Goal: Task Accomplishment & Management: Use online tool/utility

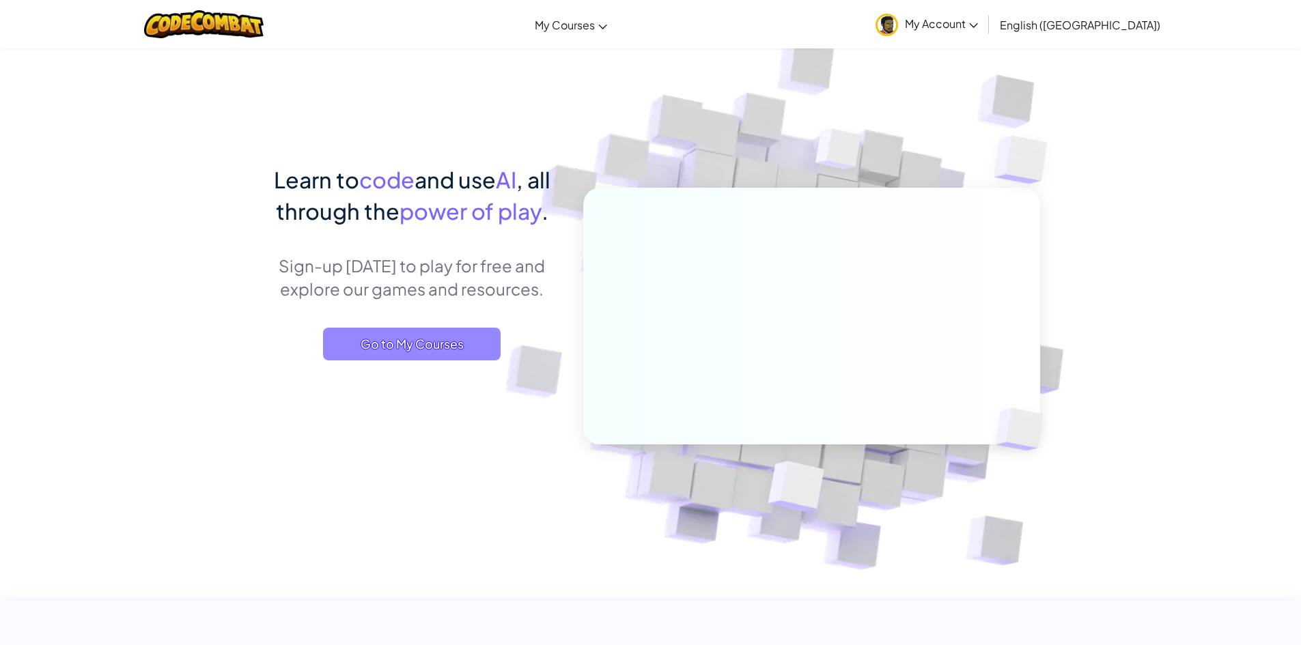
click at [447, 329] on span "Go to My Courses" at bounding box center [412, 344] width 178 height 33
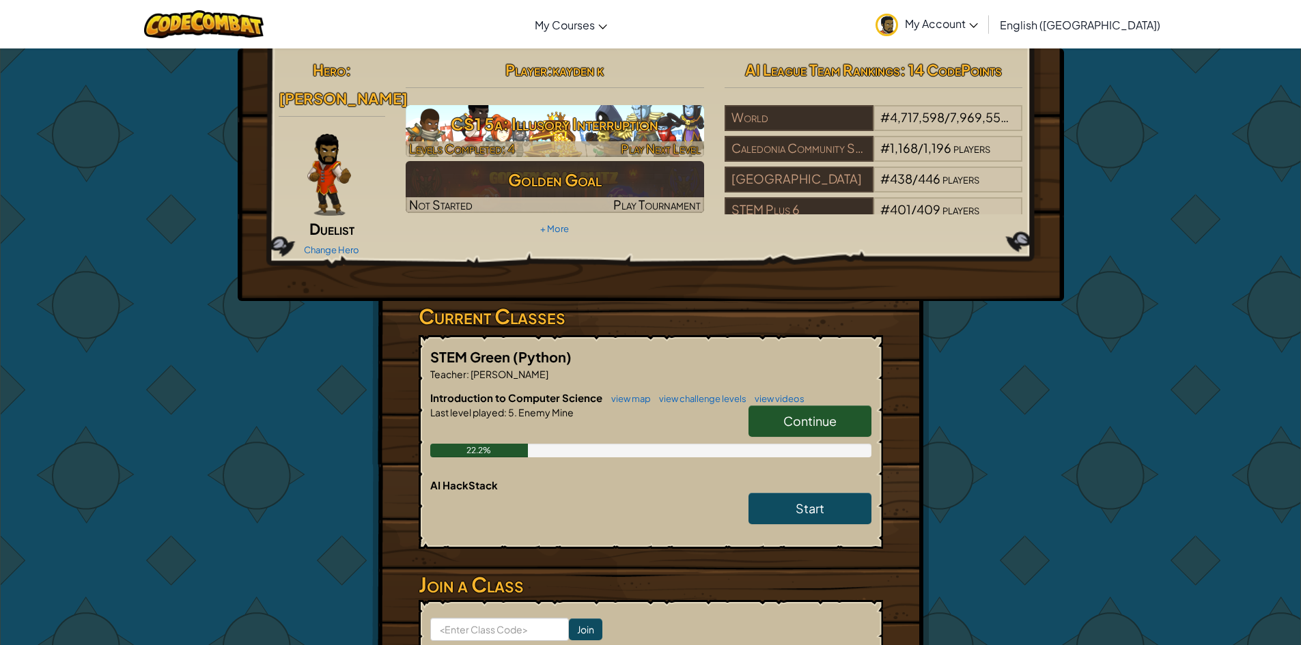
click at [626, 124] on h3 "CS1 5a: Illusory Interruption" at bounding box center [555, 124] width 298 height 31
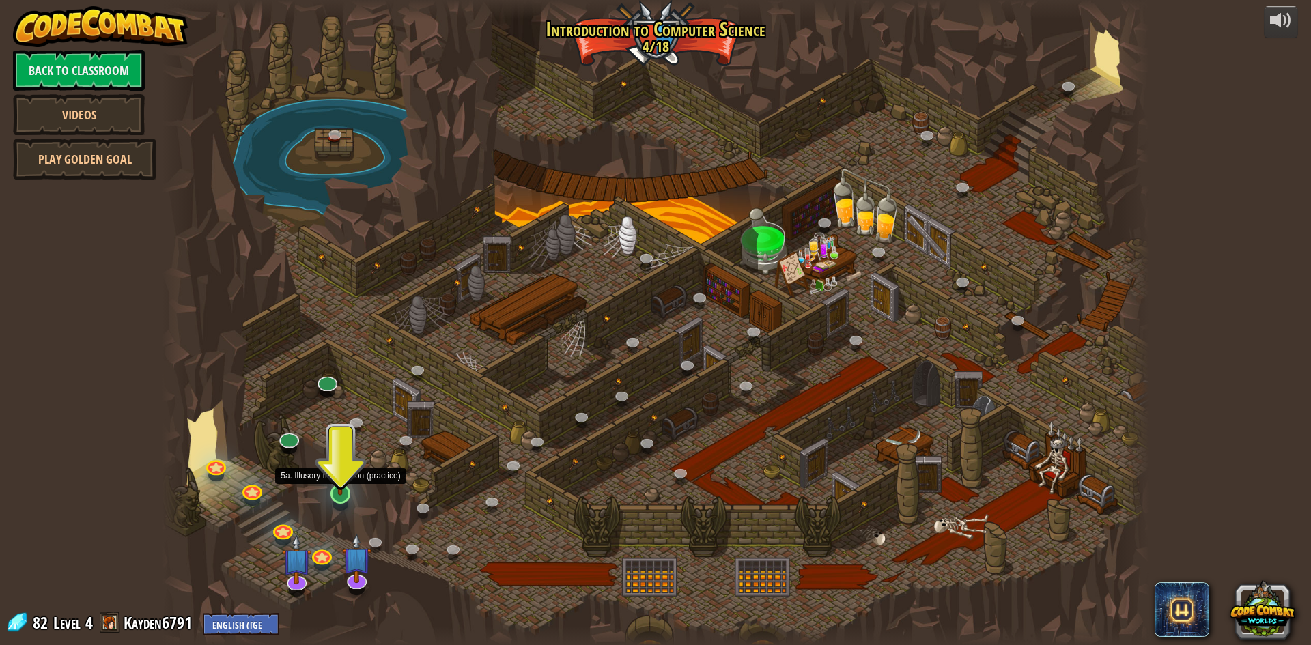
click at [339, 491] on img at bounding box center [340, 464] width 27 height 61
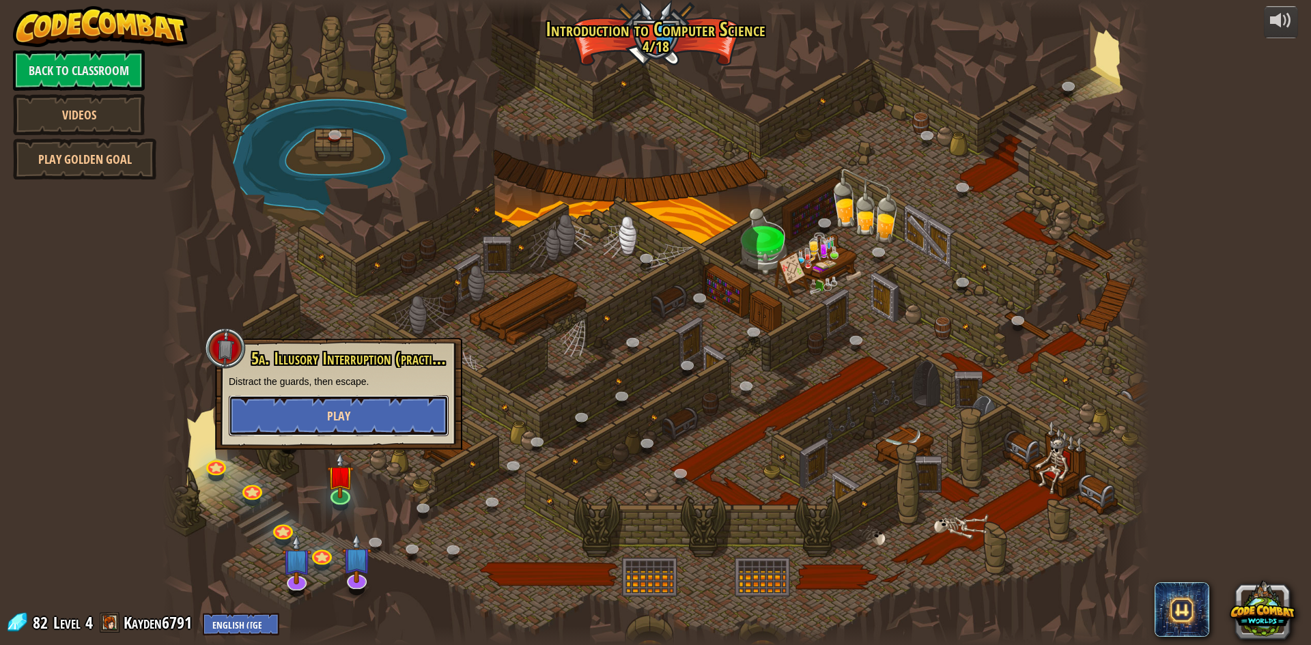
click at [348, 413] on span "Play" at bounding box center [338, 416] width 23 height 17
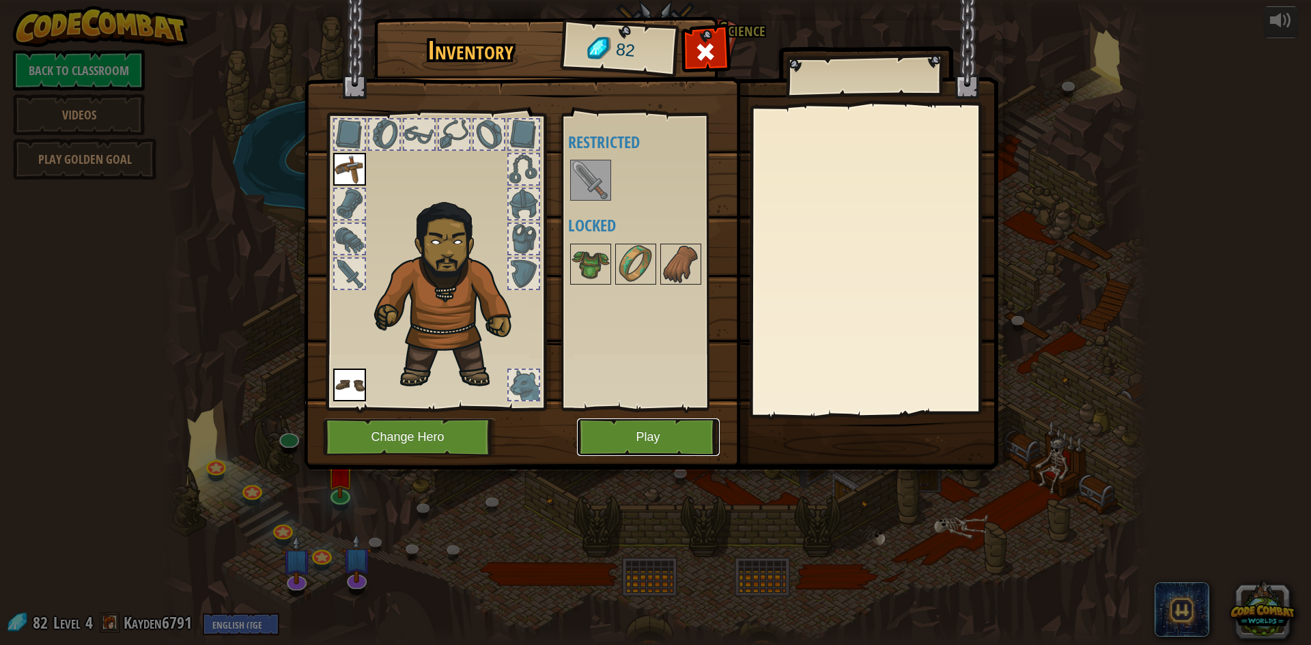
click at [632, 438] on button "Play" at bounding box center [648, 438] width 143 height 38
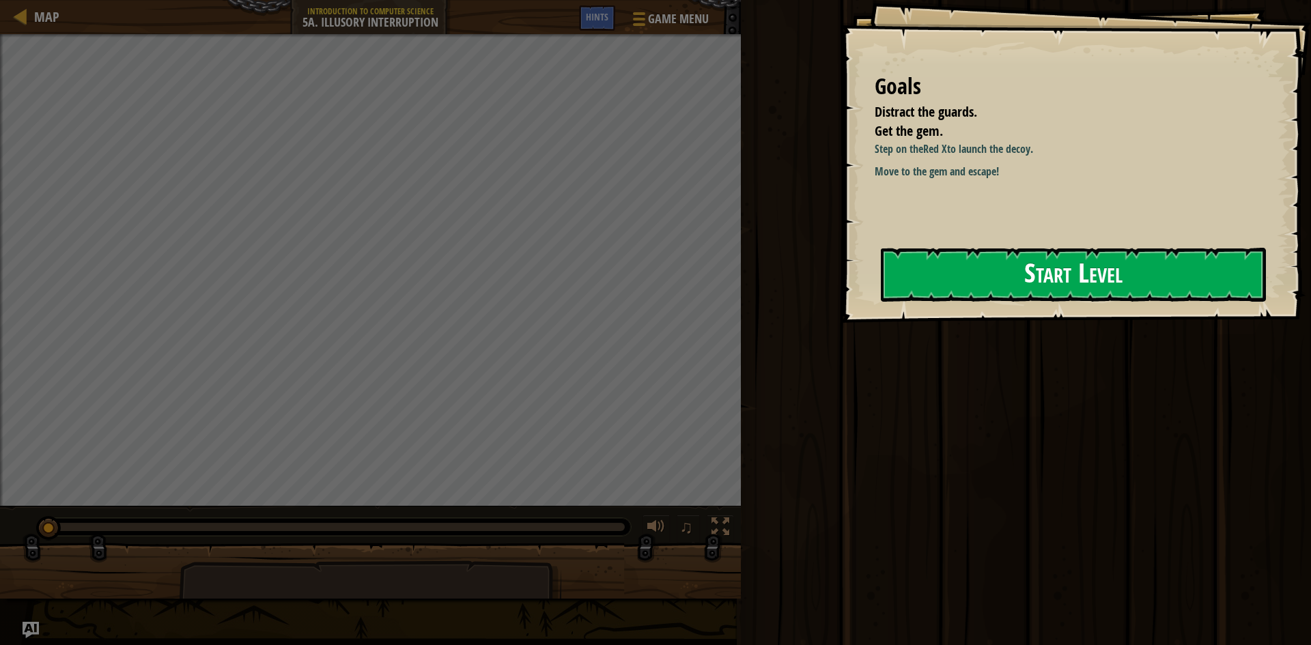
drag, startPoint x: 1104, startPoint y: 227, endPoint x: 1113, endPoint y: 255, distance: 29.4
click at [1110, 247] on div "Goals Distract the guards. Get the gem. Step on the Red X to launch the decoy. …" at bounding box center [1076, 161] width 471 height 323
click at [1122, 271] on button "Start Level" at bounding box center [1073, 275] width 385 height 54
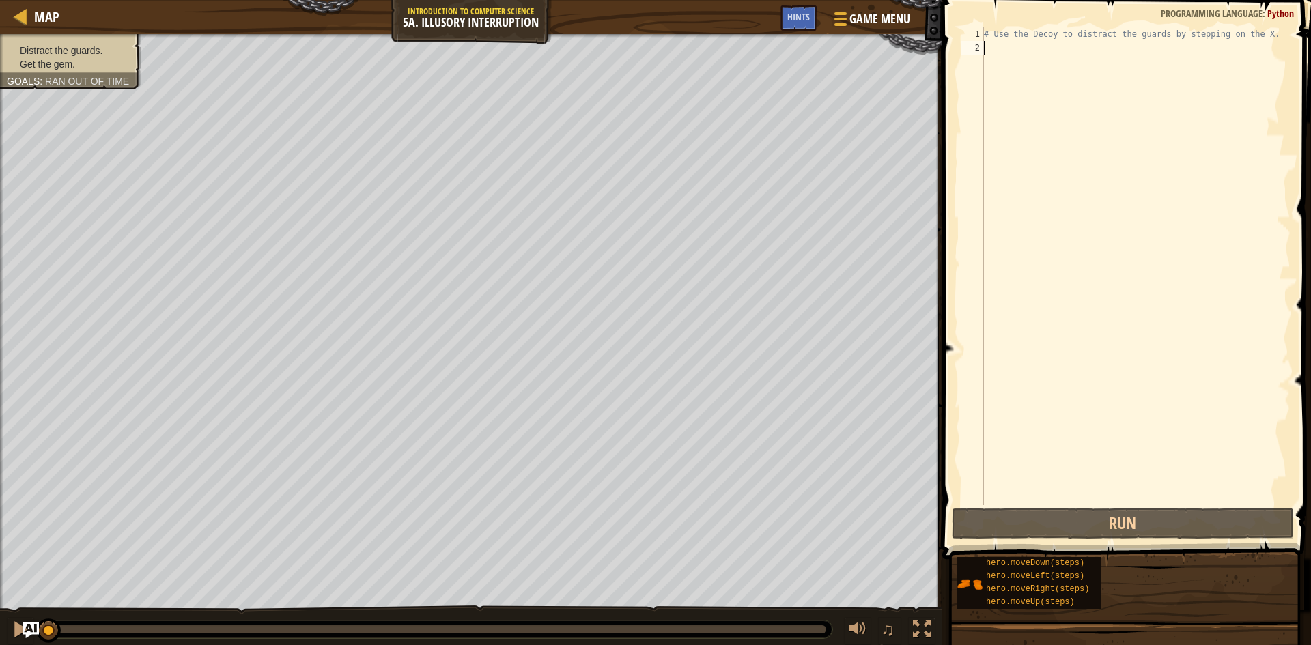
type textarea "h"
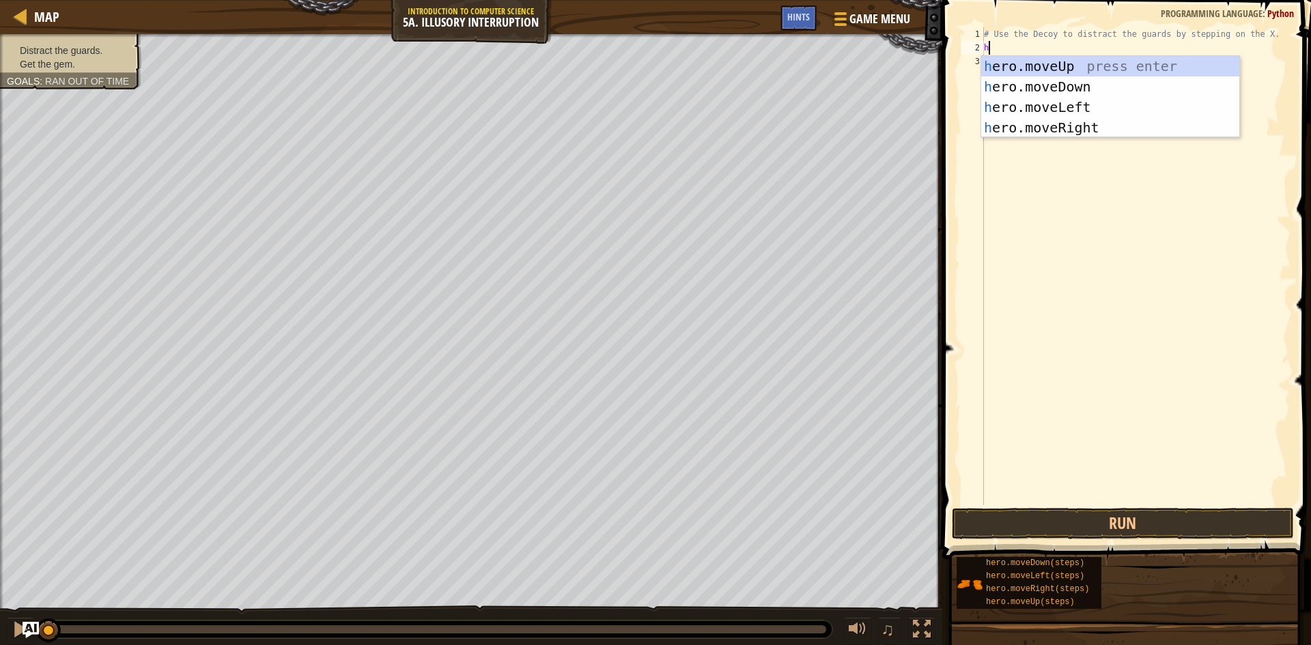
scroll to position [6, 0]
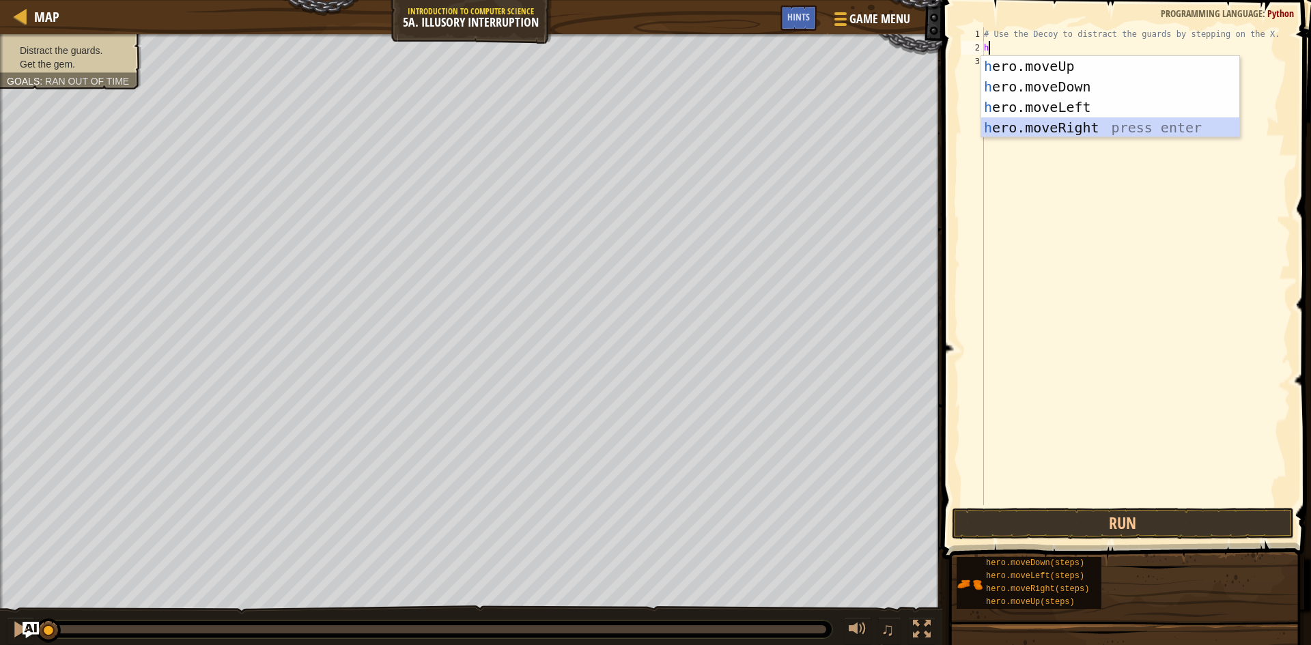
click at [1092, 121] on div "h ero.moveUp press enter h ero.moveDown press enter h ero.moveLeft press enter …" at bounding box center [1110, 117] width 258 height 123
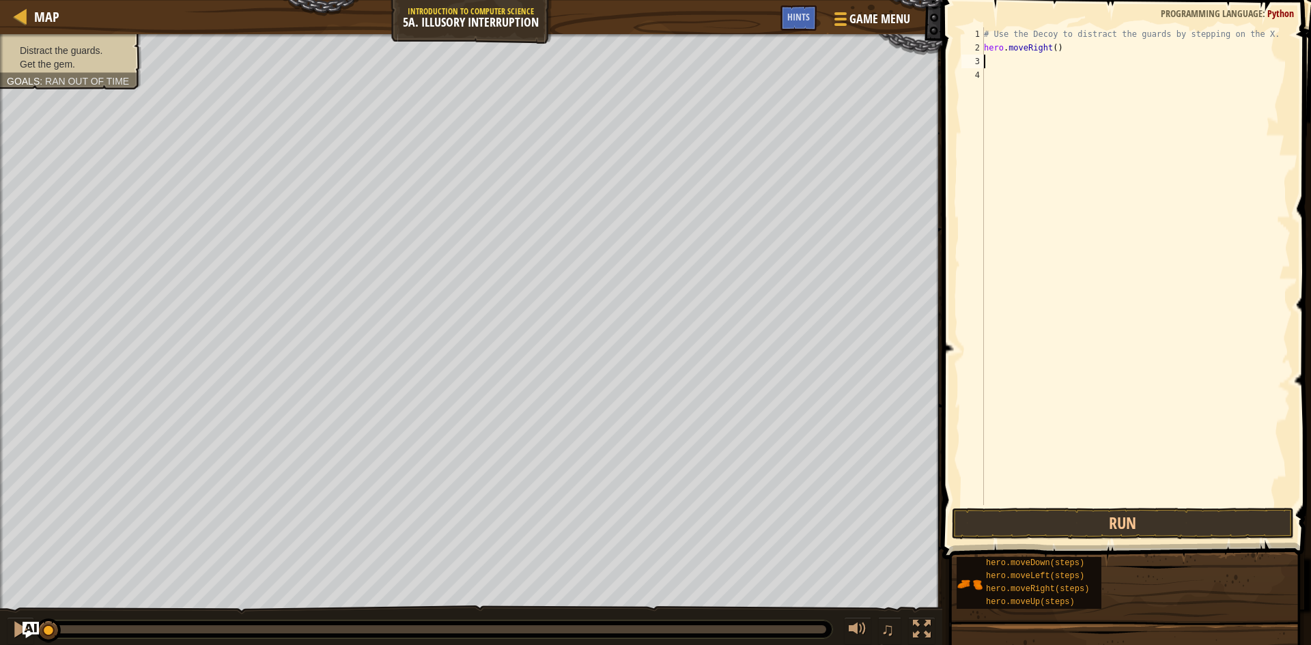
type textarea "h"
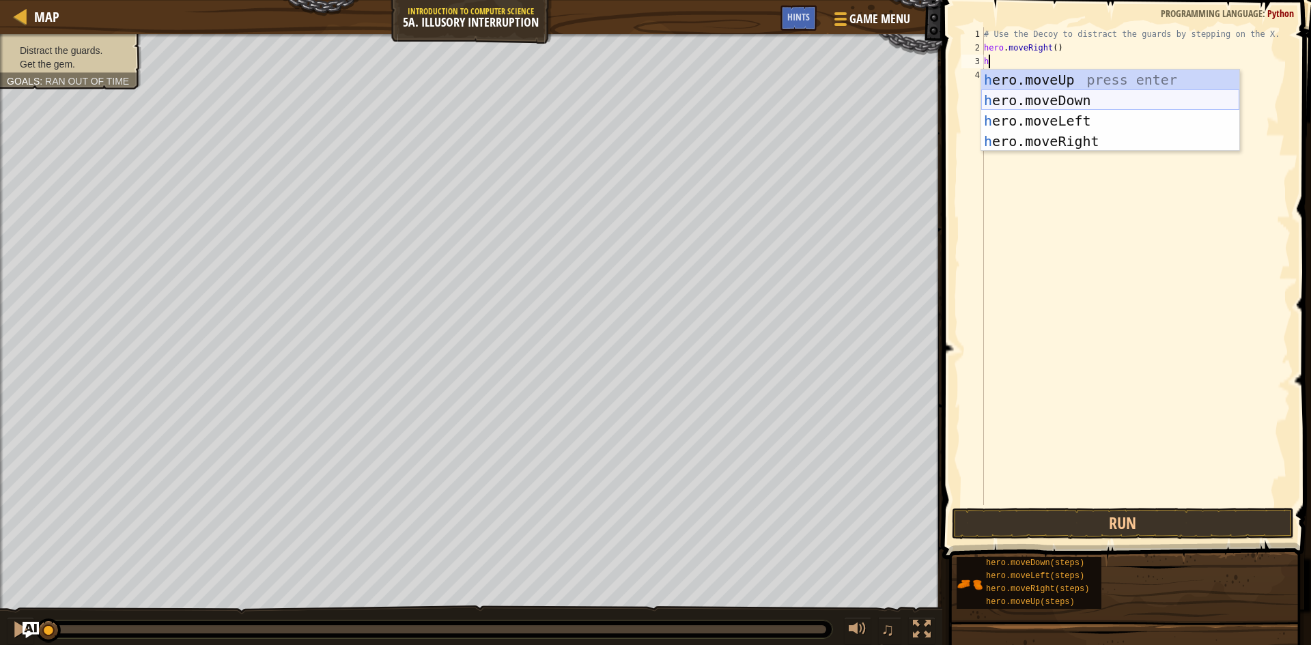
click at [1080, 100] on div "h ero.moveUp press enter h ero.moveDown press enter h ero.moveLeft press enter …" at bounding box center [1110, 131] width 258 height 123
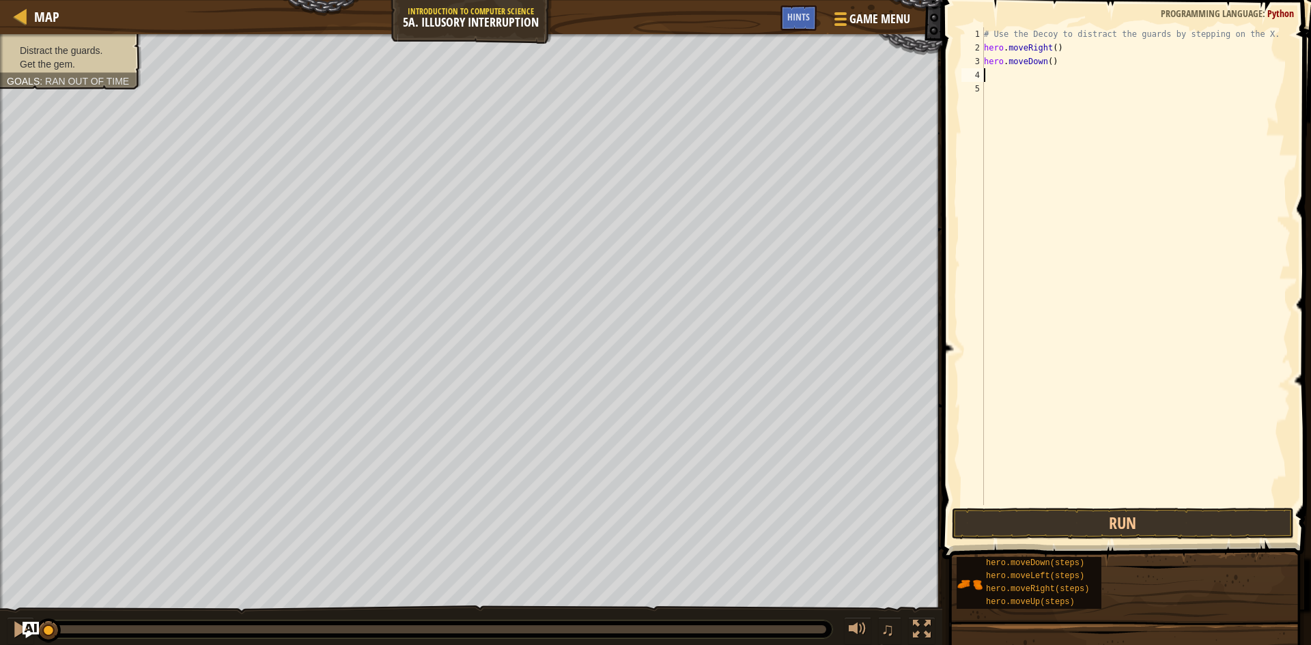
click at [1046, 61] on div "# Use the Decoy to distract the guards by stepping on the X. hero . moveRight (…" at bounding box center [1135, 279] width 309 height 505
type textarea "hero.moveDown(3)"
drag, startPoint x: 1054, startPoint y: 520, endPoint x: 1054, endPoint y: 511, distance: 8.9
click at [1055, 520] on button "Run" at bounding box center [1123, 523] width 342 height 31
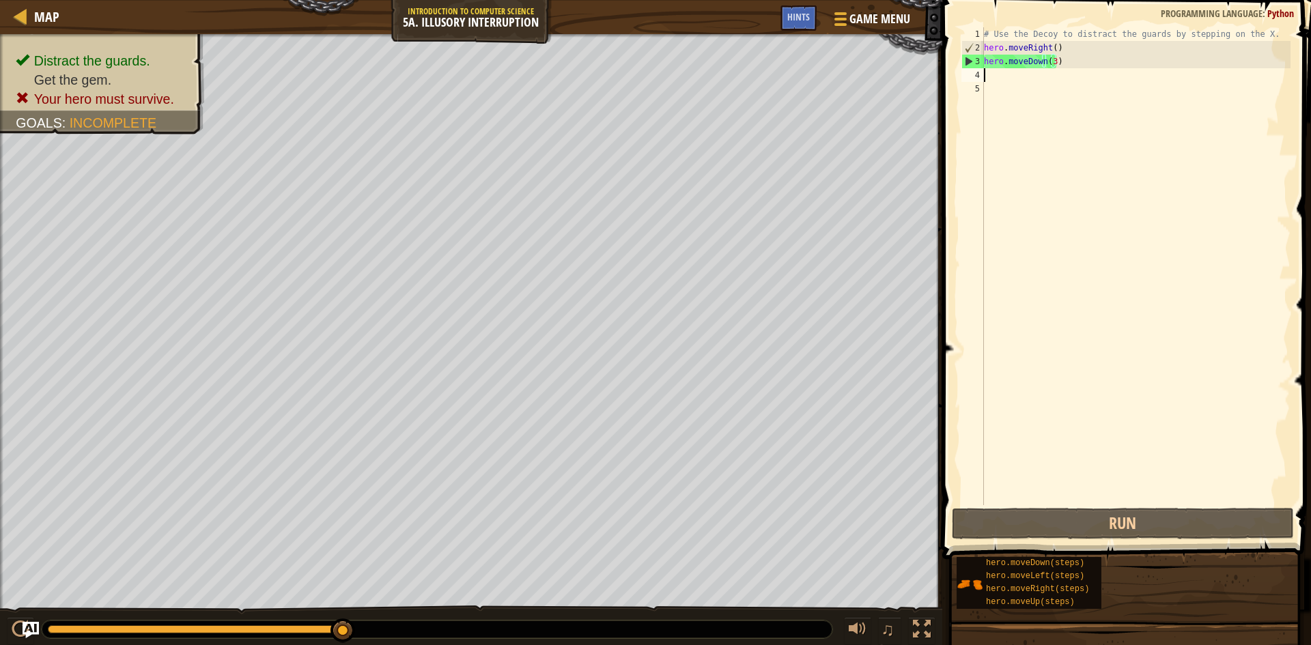
click at [997, 77] on div "# Use the Decoy to distract the guards by stepping on the X. hero . moveRight (…" at bounding box center [1135, 279] width 309 height 505
type textarea "h"
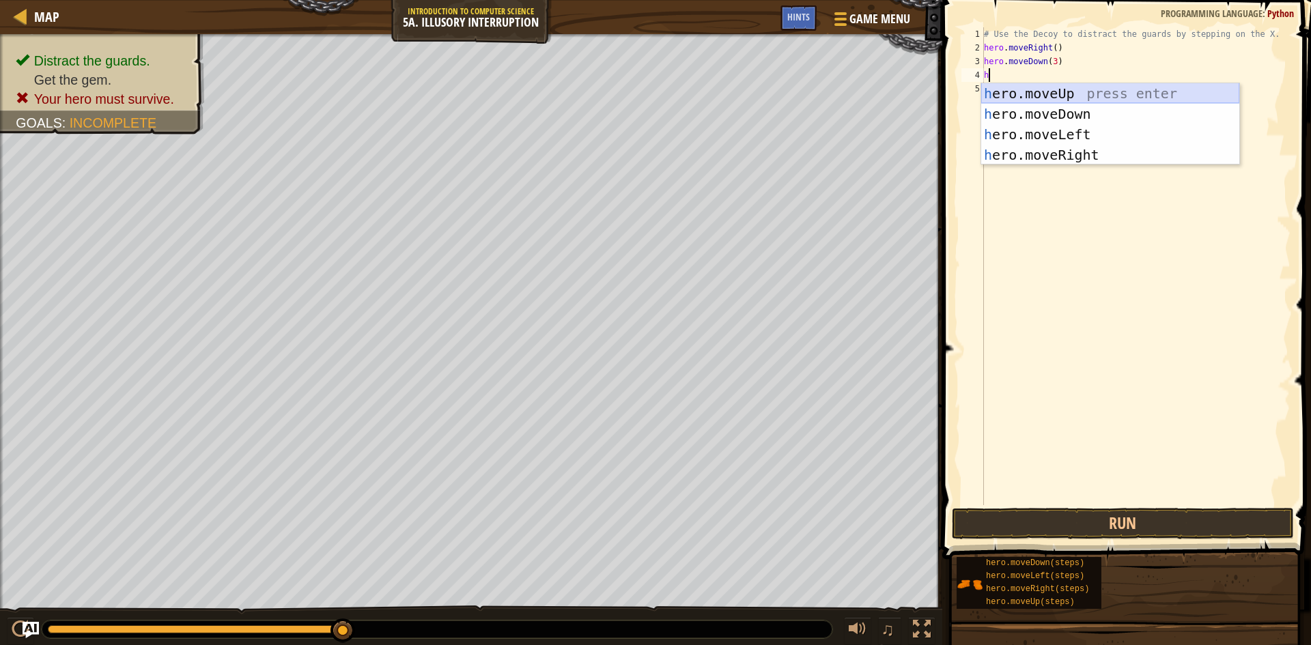
click at [1053, 89] on div "h ero.moveUp press enter h ero.moveDown press enter h ero.moveLeft press enter …" at bounding box center [1110, 144] width 258 height 123
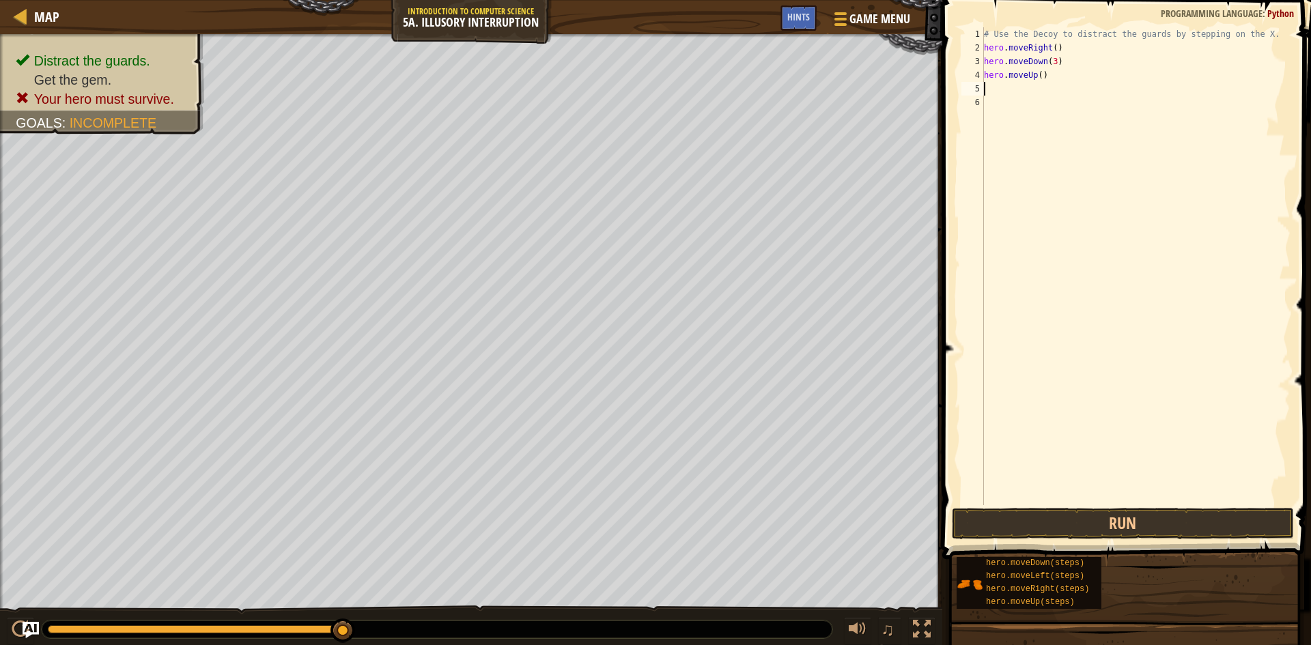
click at [1037, 74] on div "# Use the Decoy to distract the guards by stepping on the X. hero . moveRight (…" at bounding box center [1135, 279] width 309 height 505
type textarea "hero.moveUp(3)"
click at [1039, 89] on div "# Use the Decoy to distract the guards by stepping on the X. hero . moveRight (…" at bounding box center [1135, 279] width 309 height 505
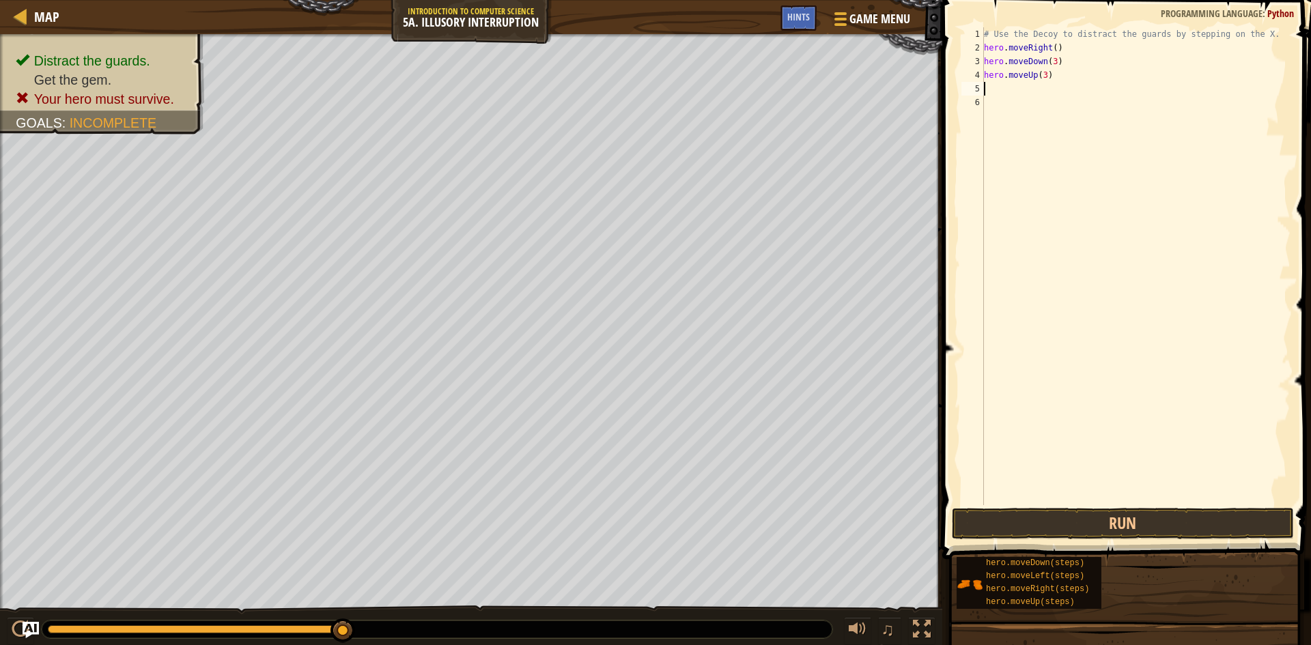
type textarea "h"
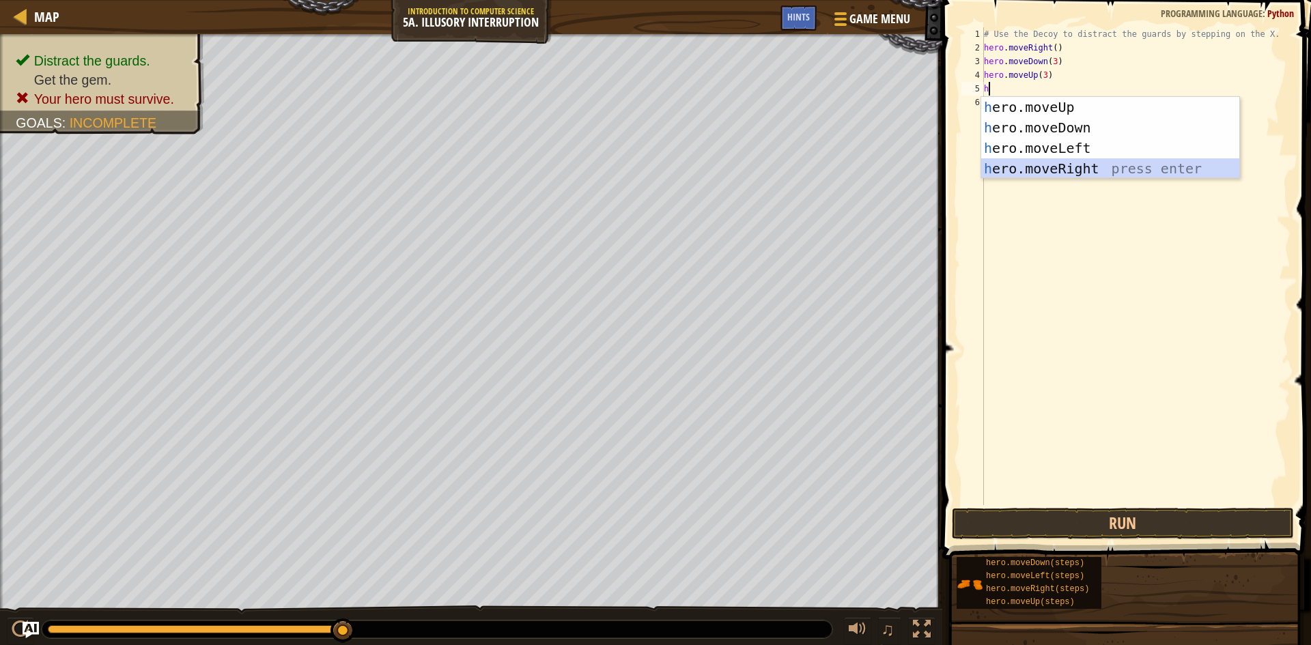
click at [1065, 169] on div "h ero.moveUp press enter h ero.moveDown press enter h ero.moveLeft press enter …" at bounding box center [1110, 158] width 258 height 123
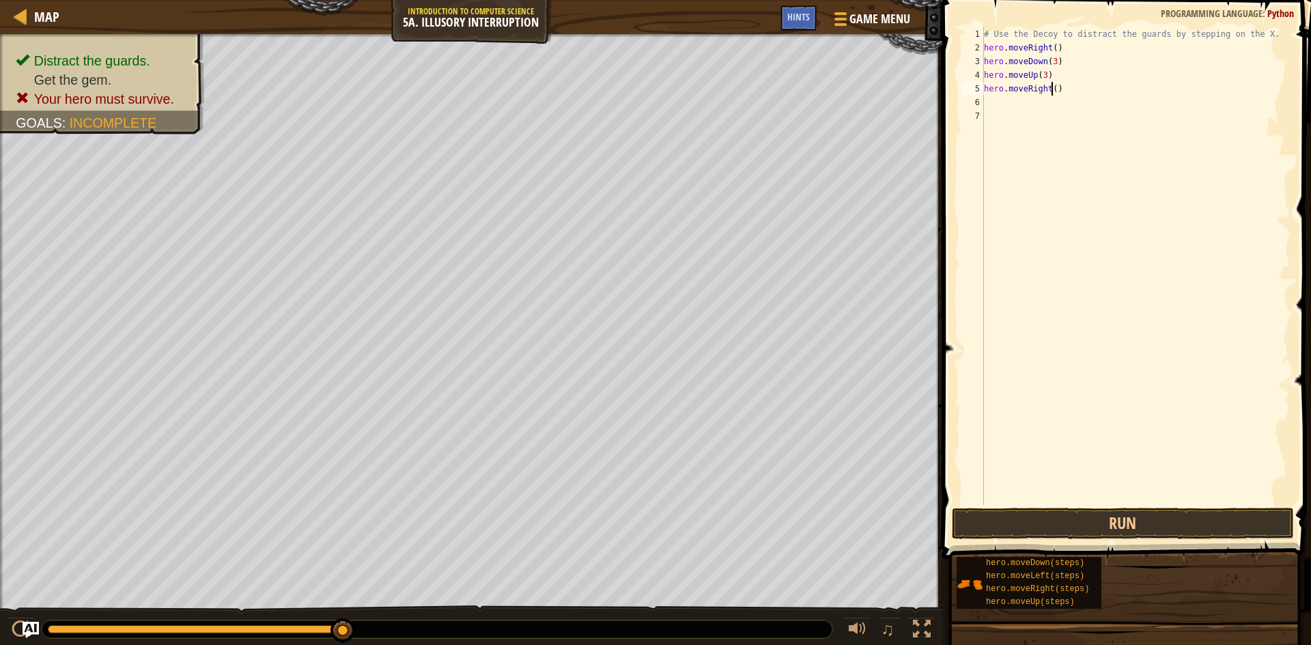
click at [1050, 89] on div "# Use the Decoy to distract the guards by stepping on the X. hero . moveRight (…" at bounding box center [1135, 279] width 309 height 505
type textarea "hero.moveRight(3)"
click at [1105, 524] on button "Run" at bounding box center [1123, 523] width 342 height 31
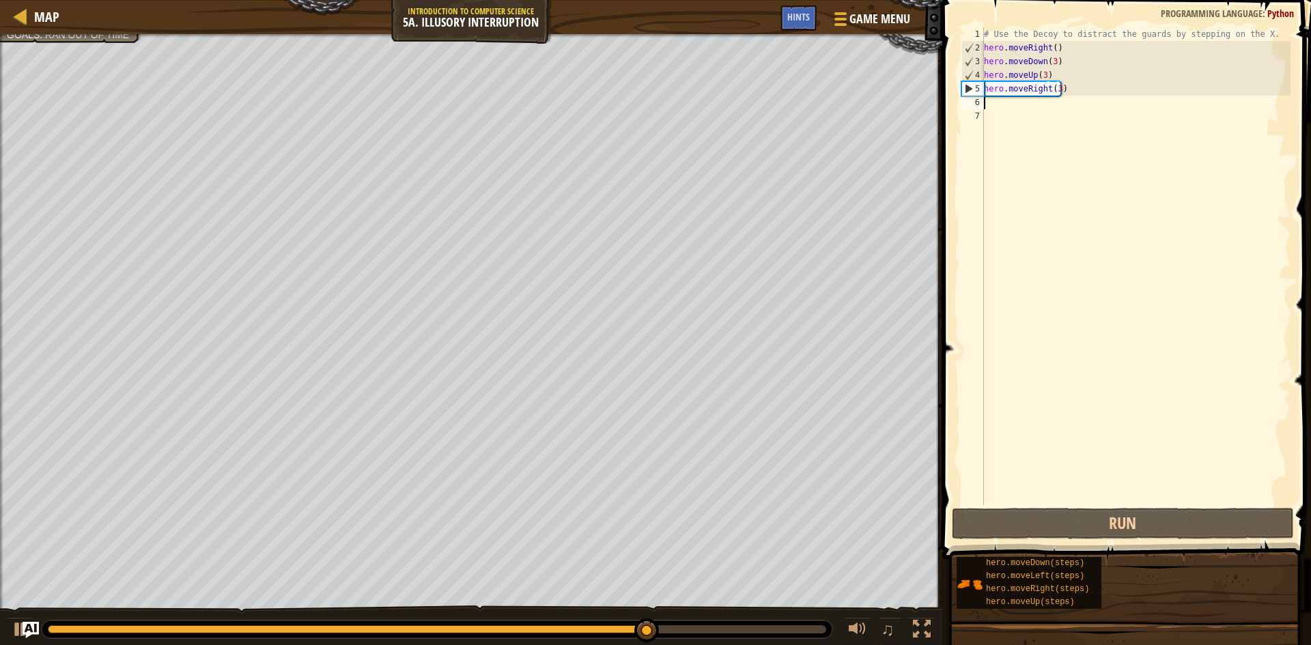
click at [1011, 107] on div "# Use the Decoy to distract the guards by stepping on the X. hero . moveRight (…" at bounding box center [1135, 279] width 309 height 505
type textarea "h"
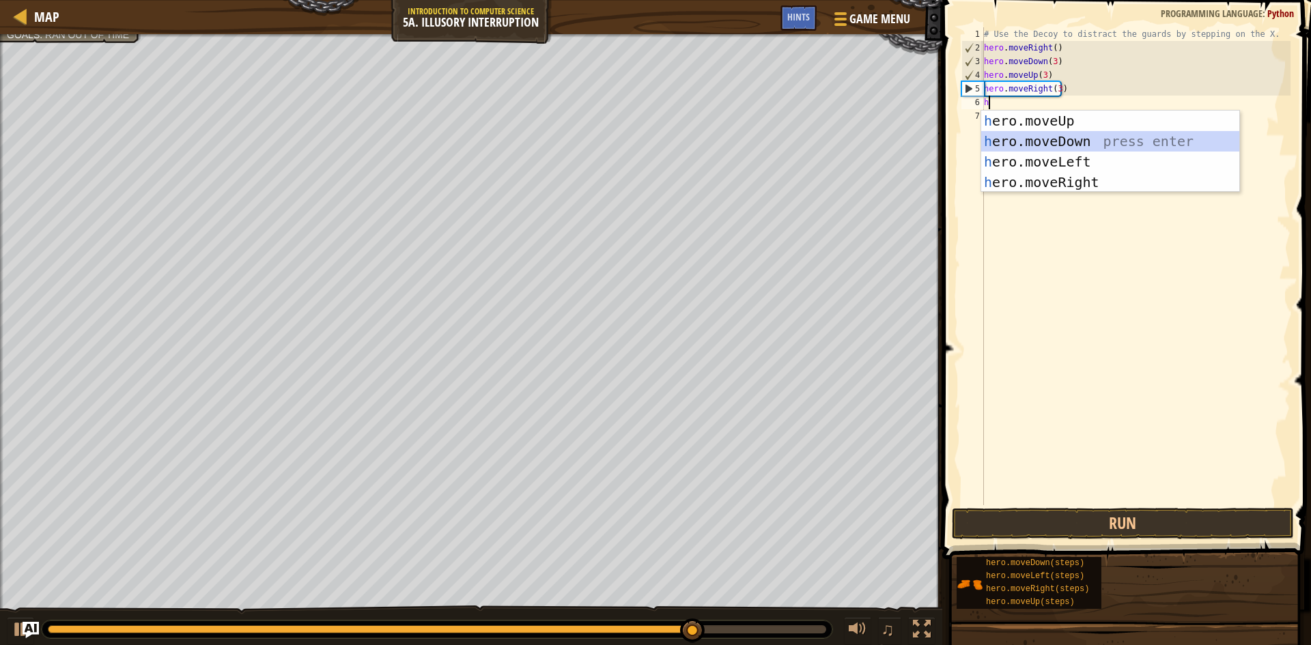
drag, startPoint x: 1063, startPoint y: 133, endPoint x: 1120, endPoint y: 191, distance: 81.1
click at [1063, 133] on div "h ero.moveUp press enter h ero.moveDown press enter h ero.moveLeft press enter …" at bounding box center [1110, 172] width 258 height 123
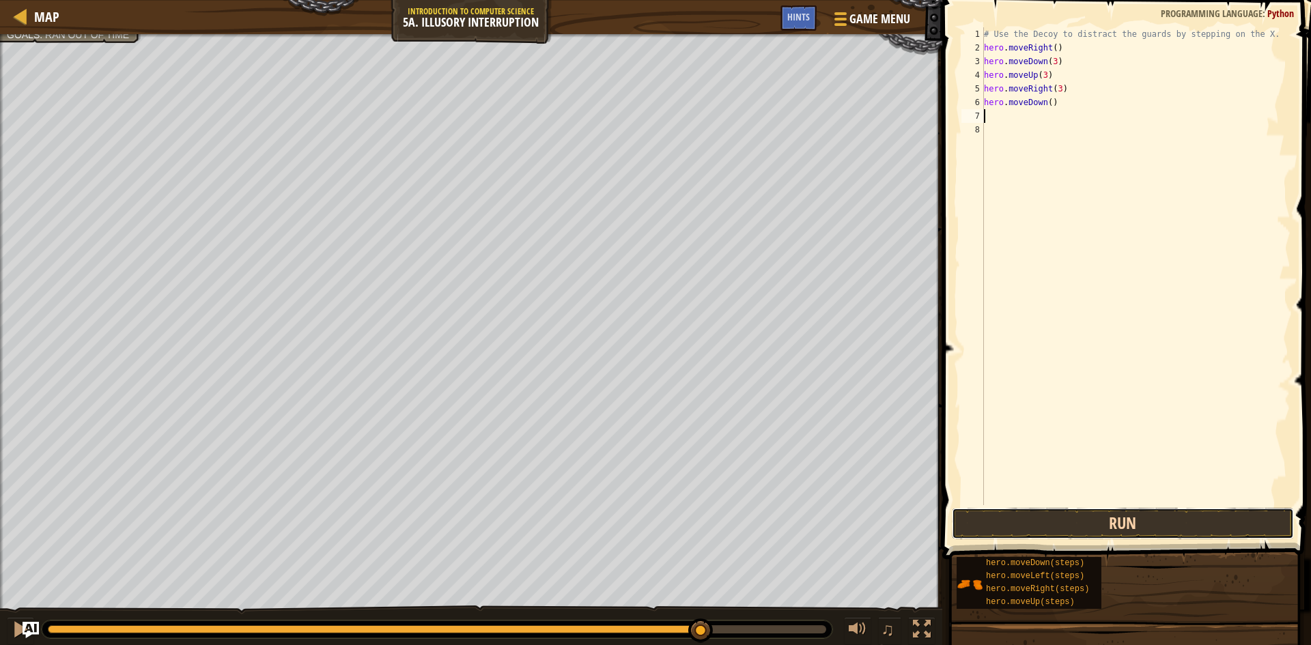
click at [1141, 531] on button "Run" at bounding box center [1123, 523] width 342 height 31
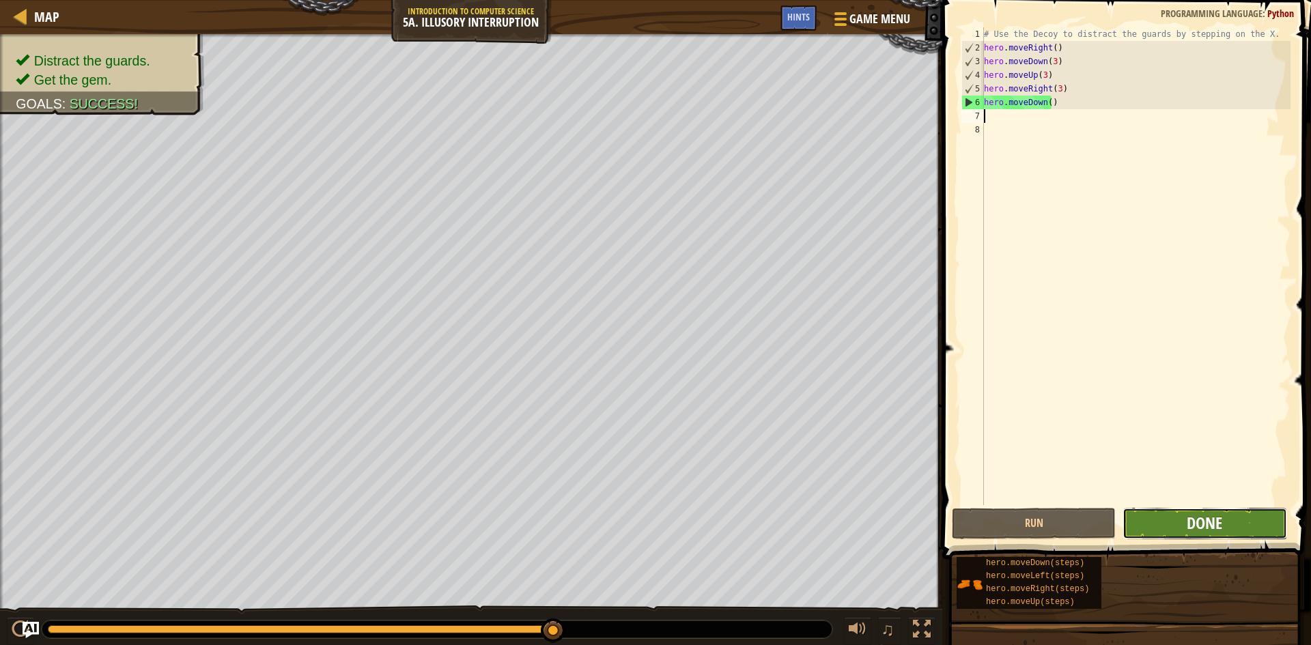
click at [1221, 516] on span "Done" at bounding box center [1205, 523] width 36 height 22
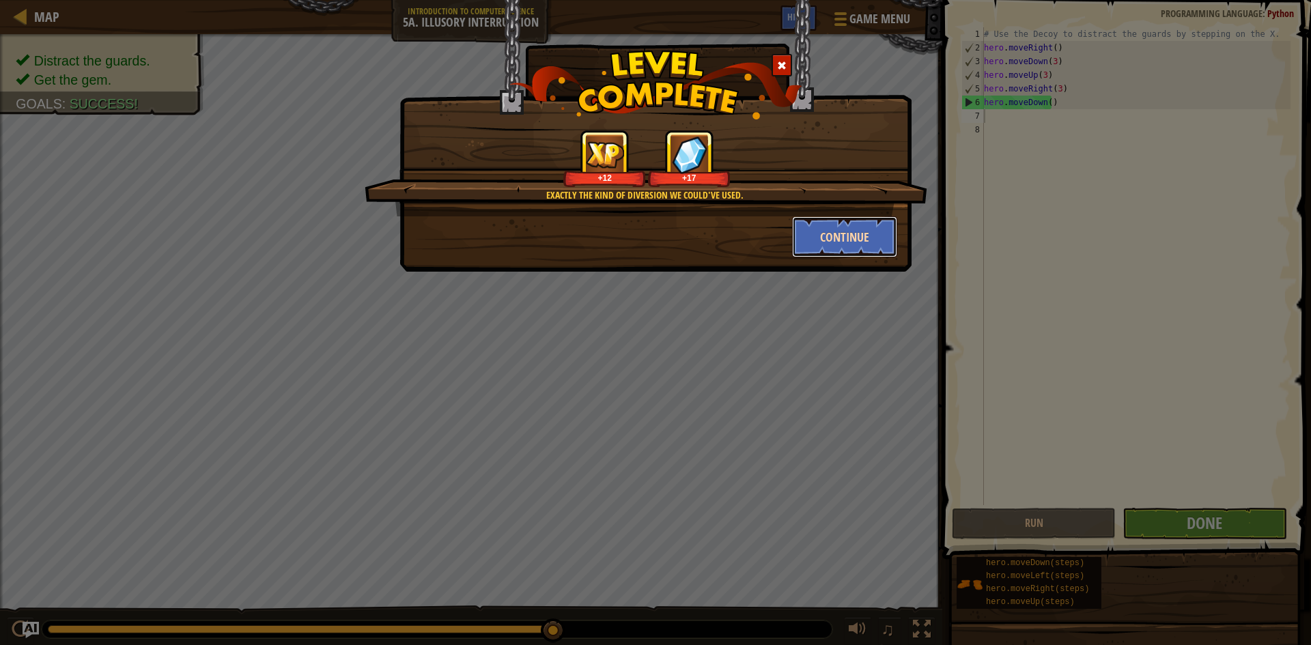
click at [851, 223] on button "Continue" at bounding box center [845, 236] width 106 height 41
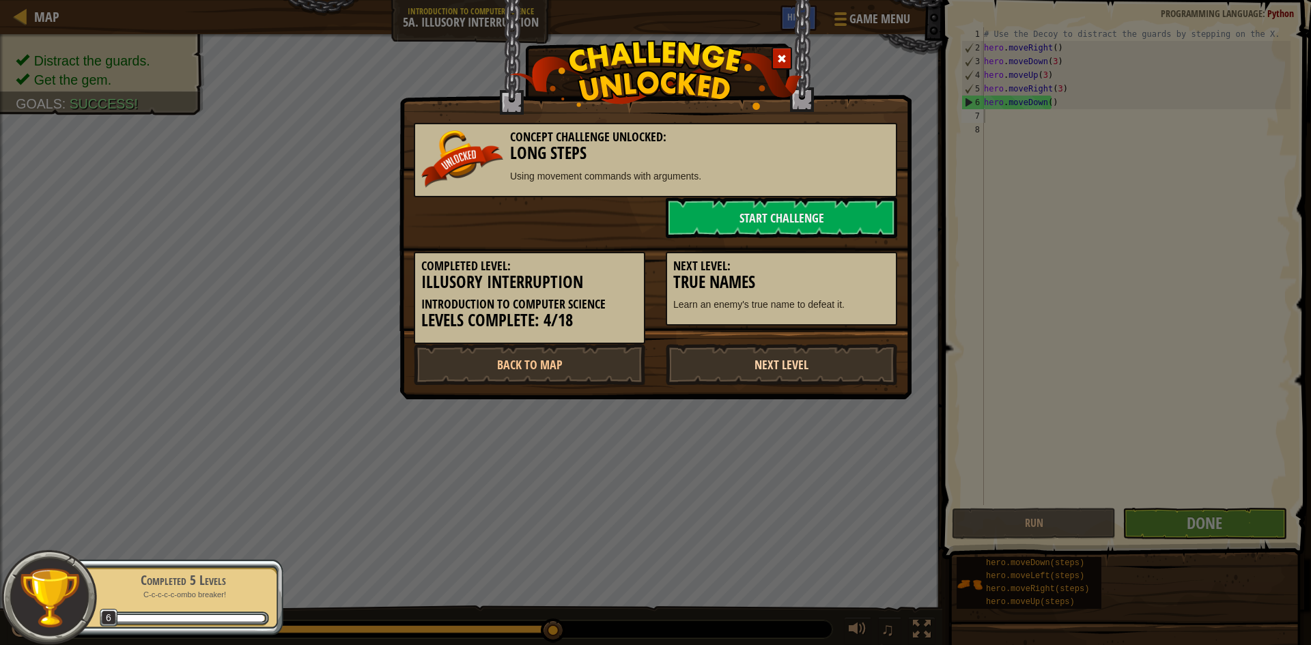
click at [810, 367] on link "Next Level" at bounding box center [782, 364] width 232 height 41
